Goal: Information Seeking & Learning: Find contact information

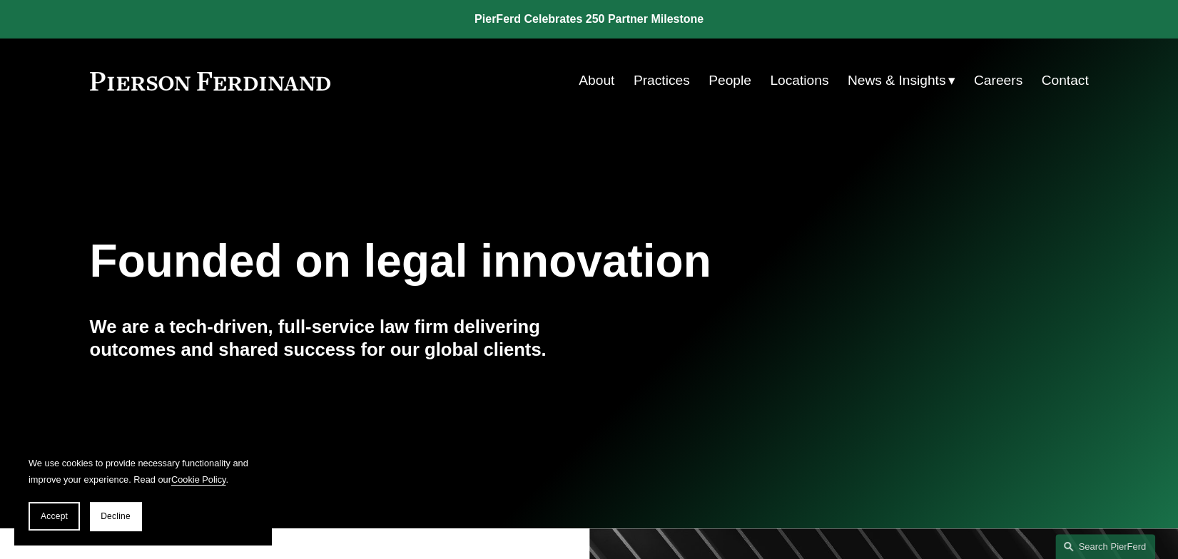
click at [731, 75] on link "People" at bounding box center [729, 80] width 43 height 27
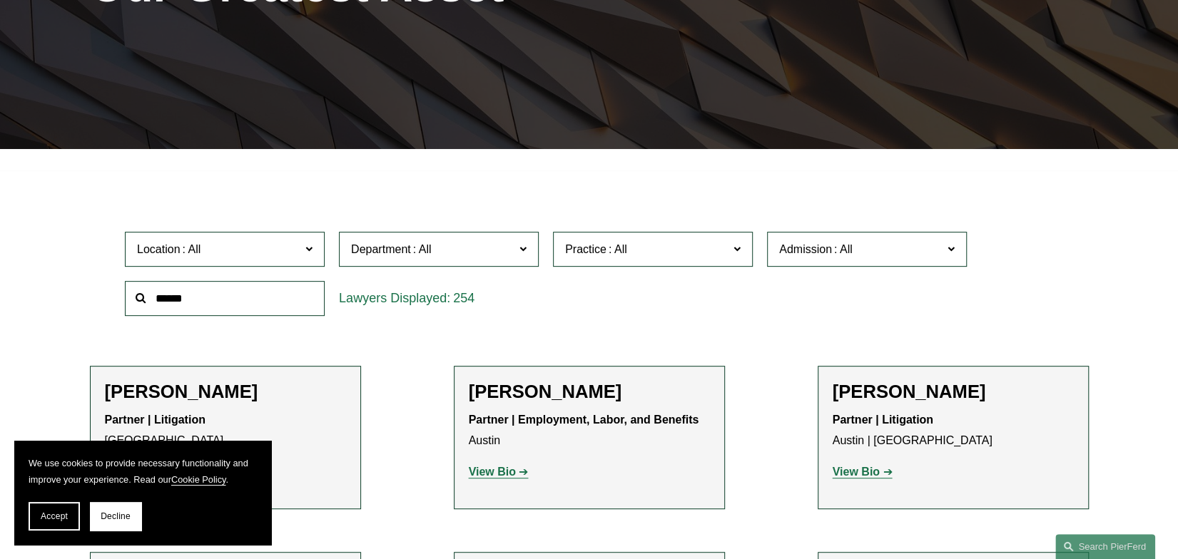
scroll to position [285, 0]
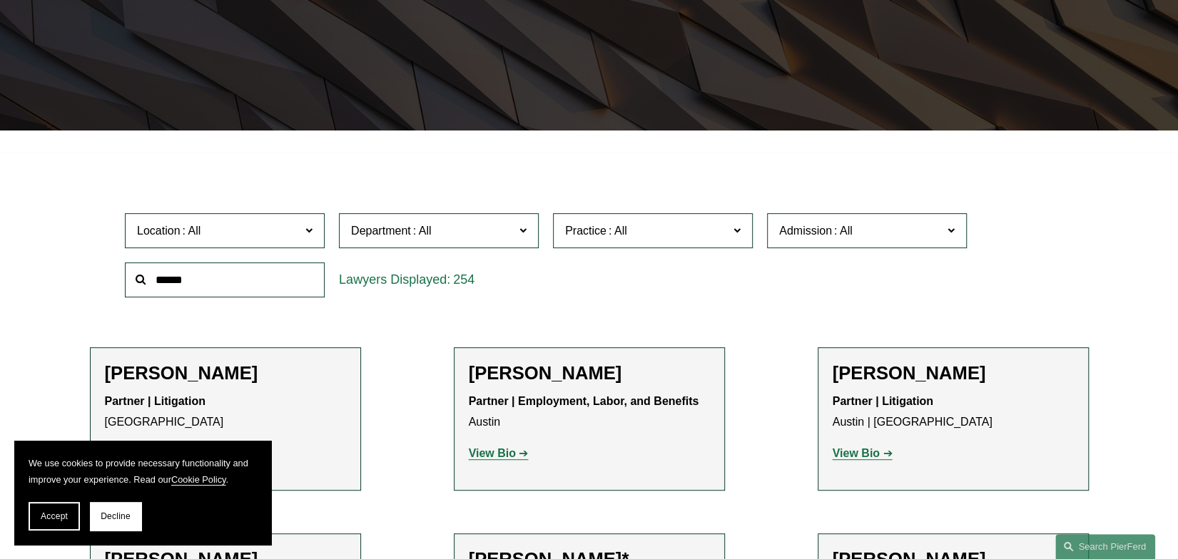
click at [595, 231] on span "Practice" at bounding box center [585, 231] width 41 height 12
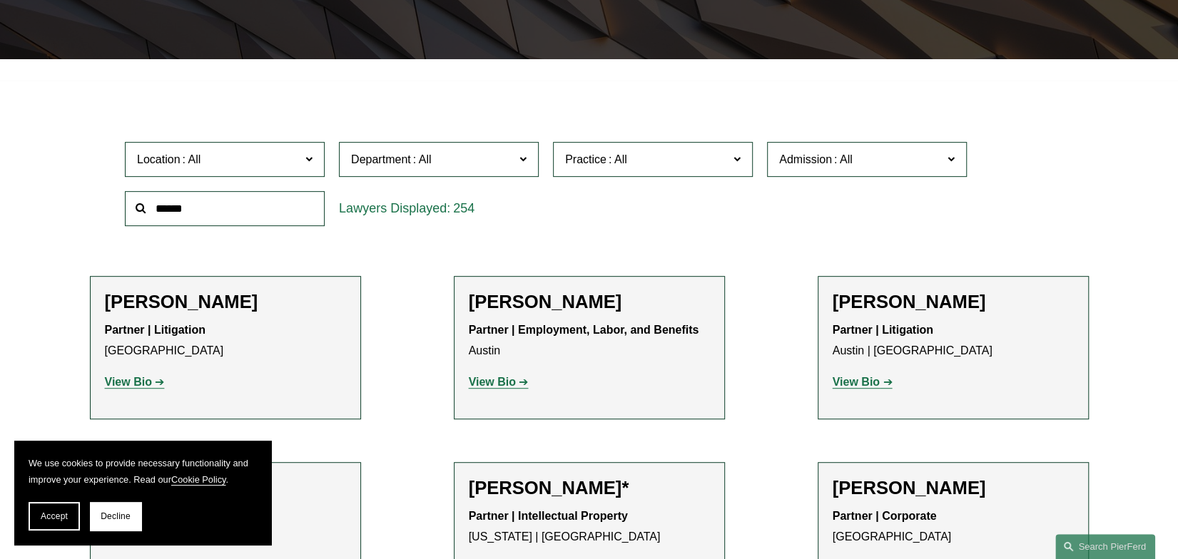
scroll to position [1926, 0]
click at [0, 0] on link "Privacy and Data Protection" at bounding box center [0, 0] width 0 height 0
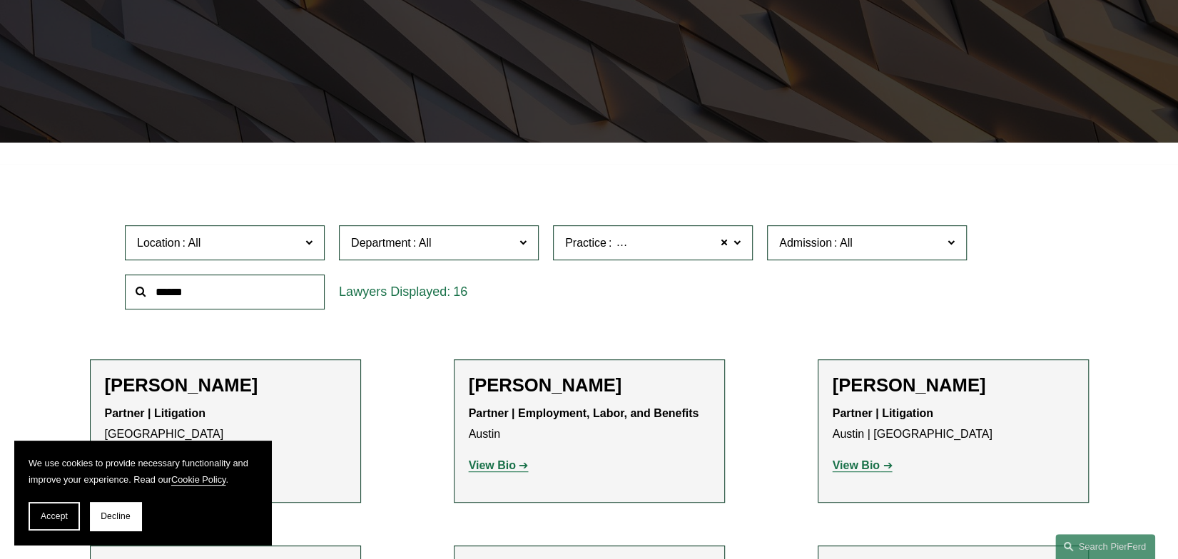
scroll to position [271, 0]
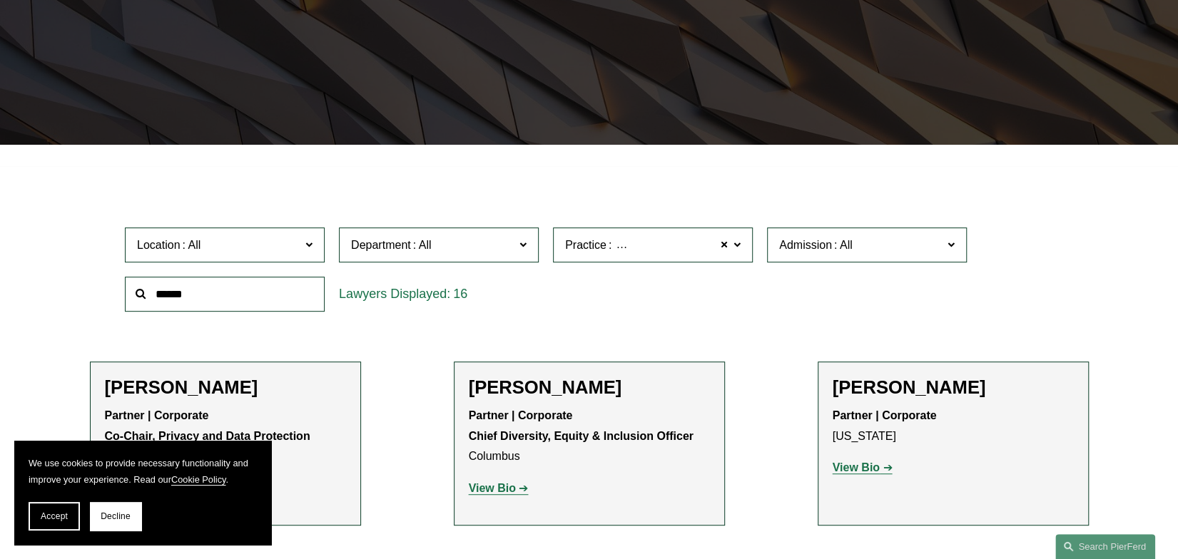
click at [262, 246] on span "Location" at bounding box center [218, 244] width 163 height 19
click at [0, 0] on link "[GEOGRAPHIC_DATA]" at bounding box center [0, 0] width 0 height 0
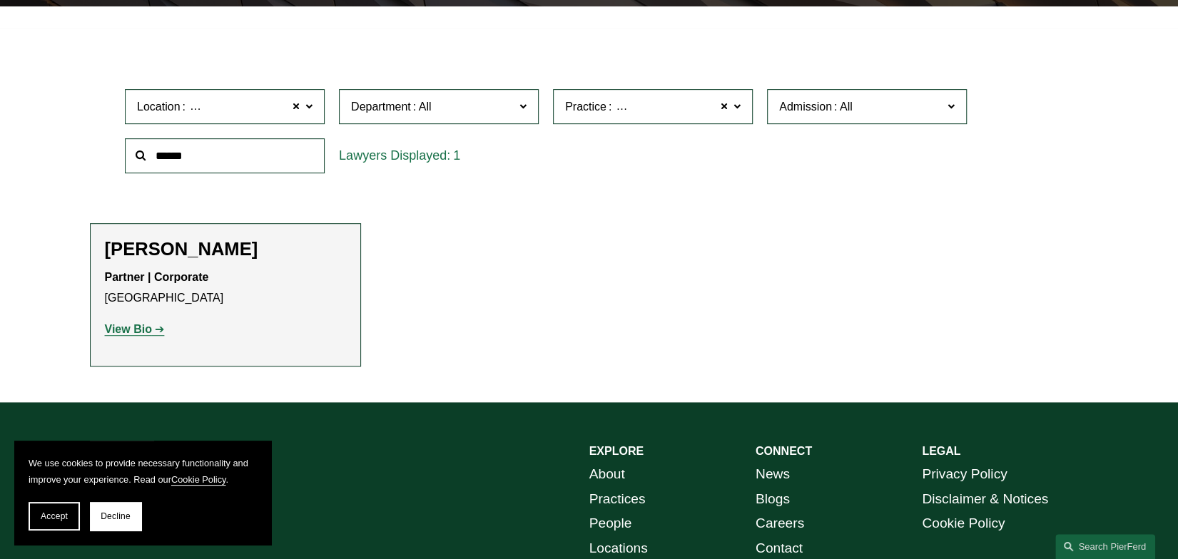
scroll to position [414, 0]
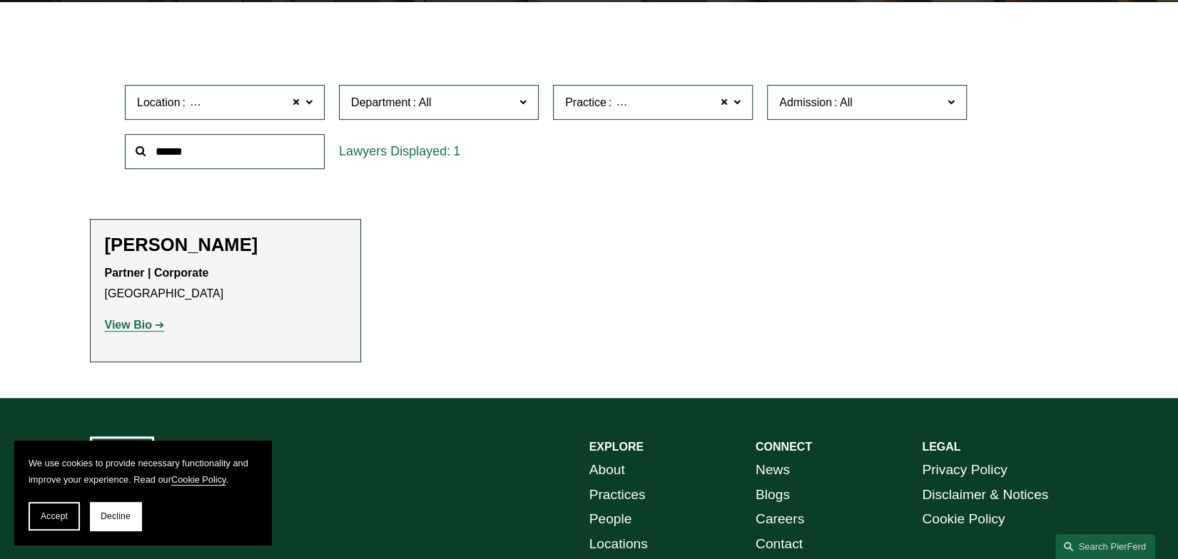
click at [132, 328] on strong "View Bio" at bounding box center [128, 325] width 47 height 12
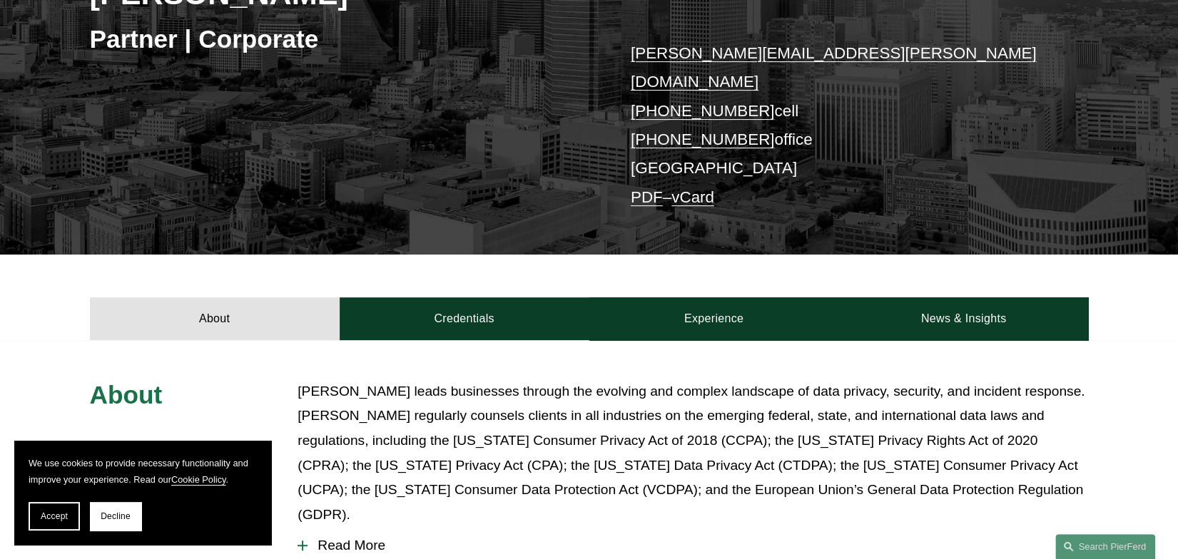
scroll to position [285, 0]
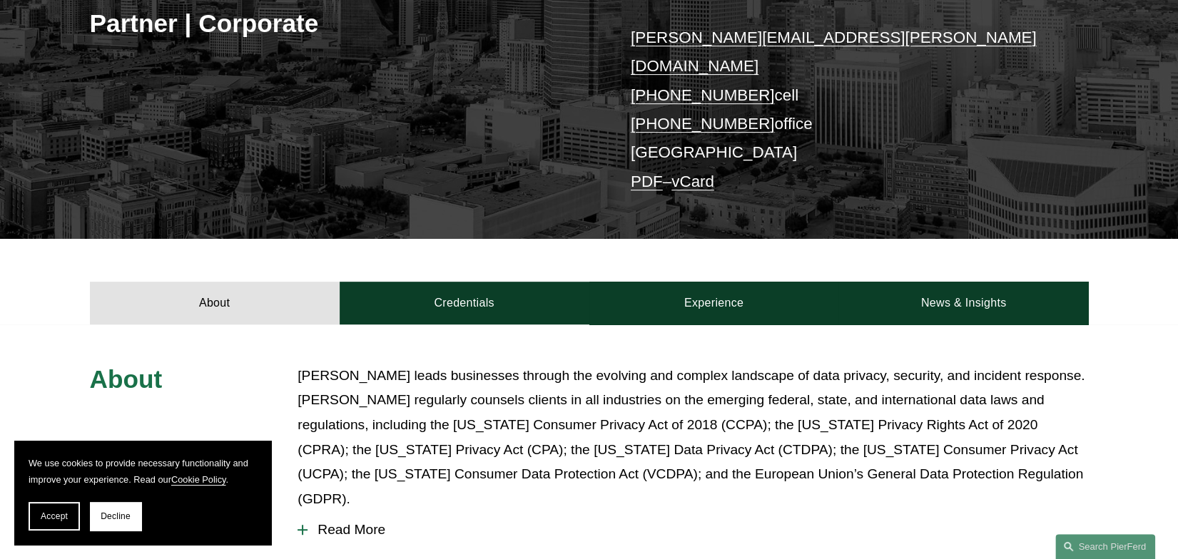
click at [1000, 522] on span "Read More" at bounding box center [697, 530] width 780 height 16
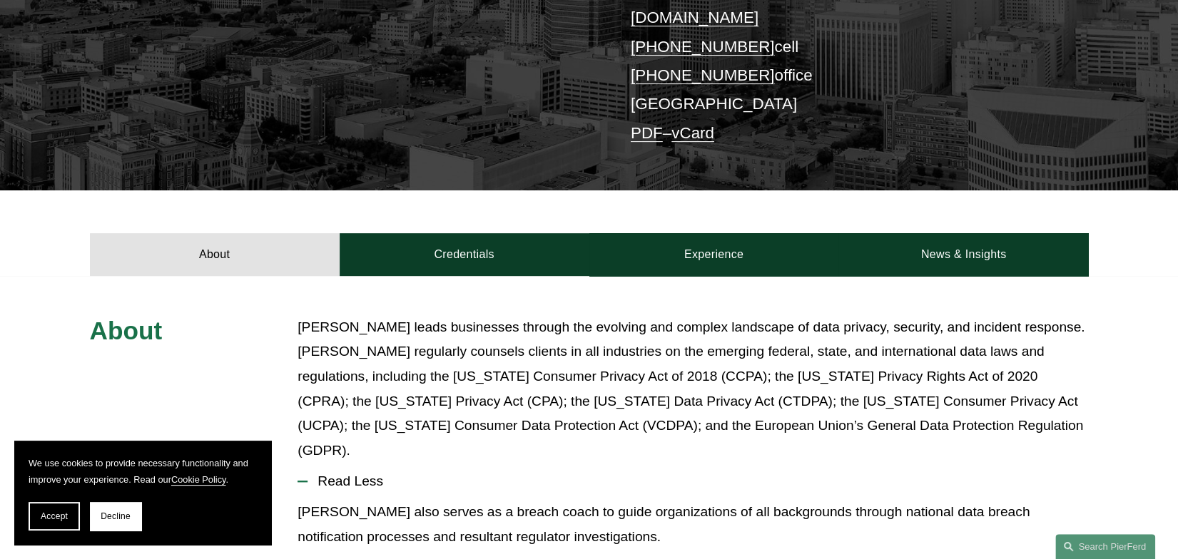
scroll to position [357, 0]
